Goal: Transaction & Acquisition: Purchase product/service

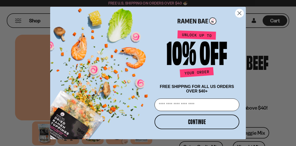
click at [239, 12] on circle "Close dialog" at bounding box center [239, 13] width 8 height 8
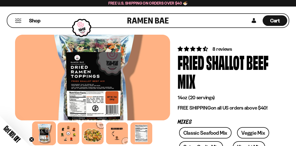
click at [99, 92] on div at bounding box center [92, 77] width 155 height 85
click at [101, 91] on div at bounding box center [92, 77] width 155 height 85
click at [109, 92] on div at bounding box center [92, 77] width 155 height 85
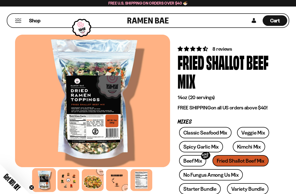
click at [100, 123] on div at bounding box center [92, 101] width 155 height 132
click at [94, 128] on div at bounding box center [92, 101] width 155 height 132
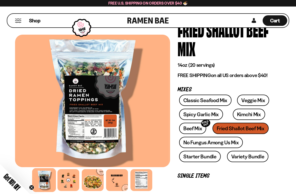
scroll to position [33, 0]
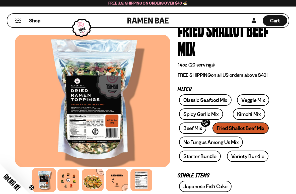
click at [272, 69] on div "14oz (20 servings) FREE SHIPPING on all US orders above $40!" at bounding box center [225, 70] width 96 height 17
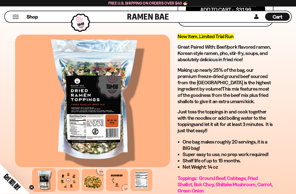
scroll to position [356, 0]
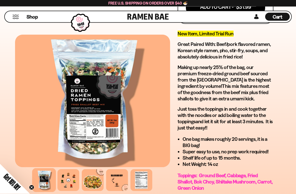
click at [116, 171] on div at bounding box center [117, 180] width 22 height 22
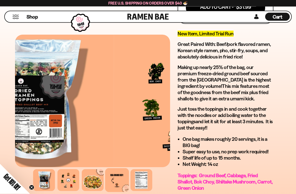
scroll to position [357, 0]
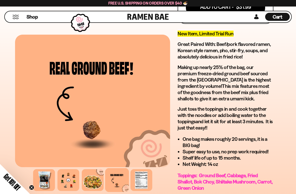
click at [92, 171] on div at bounding box center [93, 180] width 22 height 22
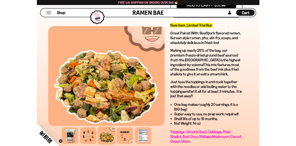
scroll to position [356, 0]
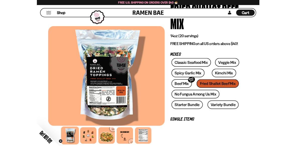
scroll to position [49, 0]
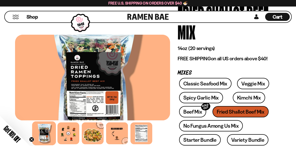
click at [204, 127] on link "No Fungus Among Us Mix" at bounding box center [211, 125] width 64 height 11
